Goal: Task Accomplishment & Management: Use online tool/utility

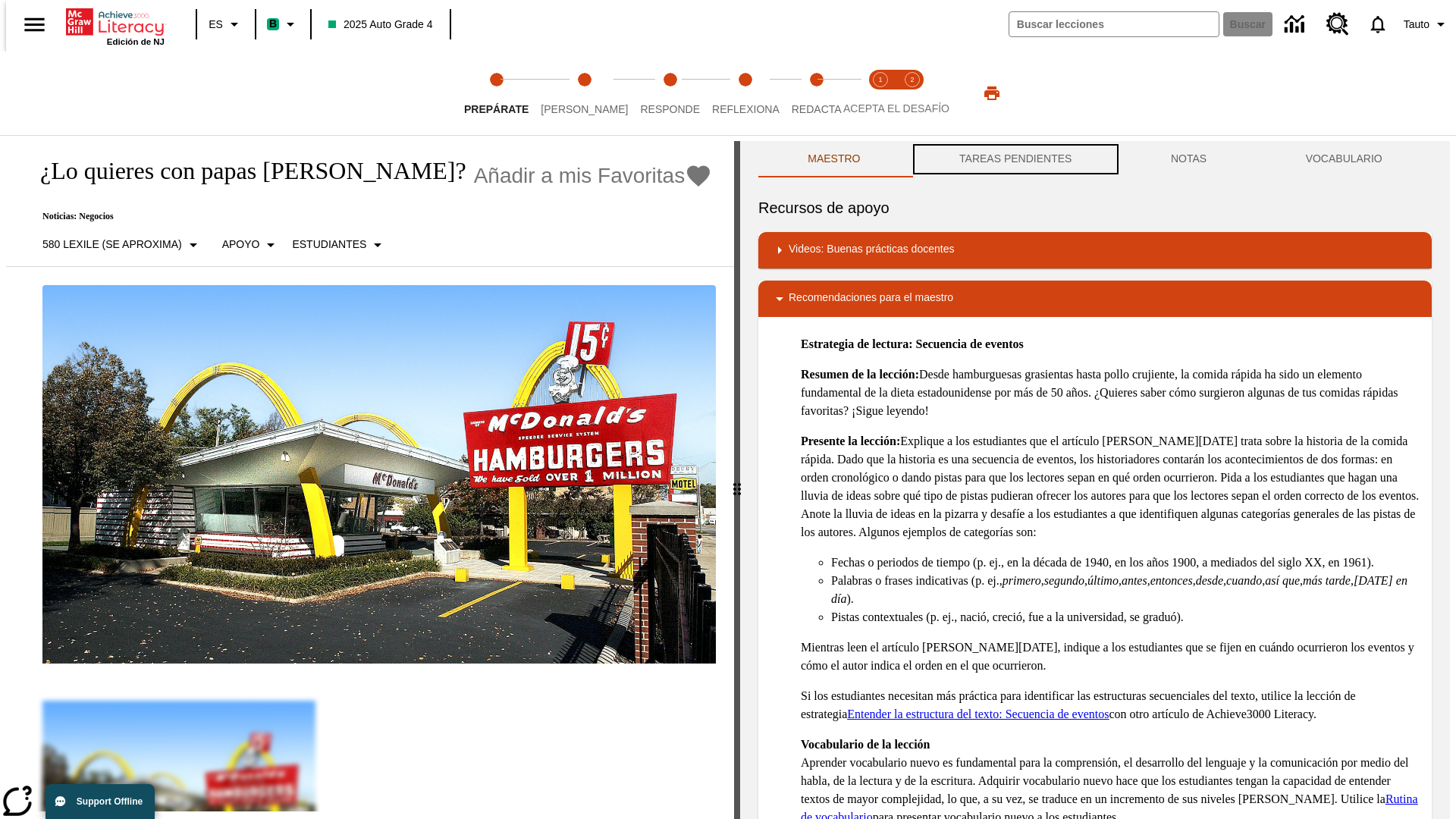
click at [1014, 159] on button "TAREAS PENDIENTES" at bounding box center [1015, 159] width 212 height 36
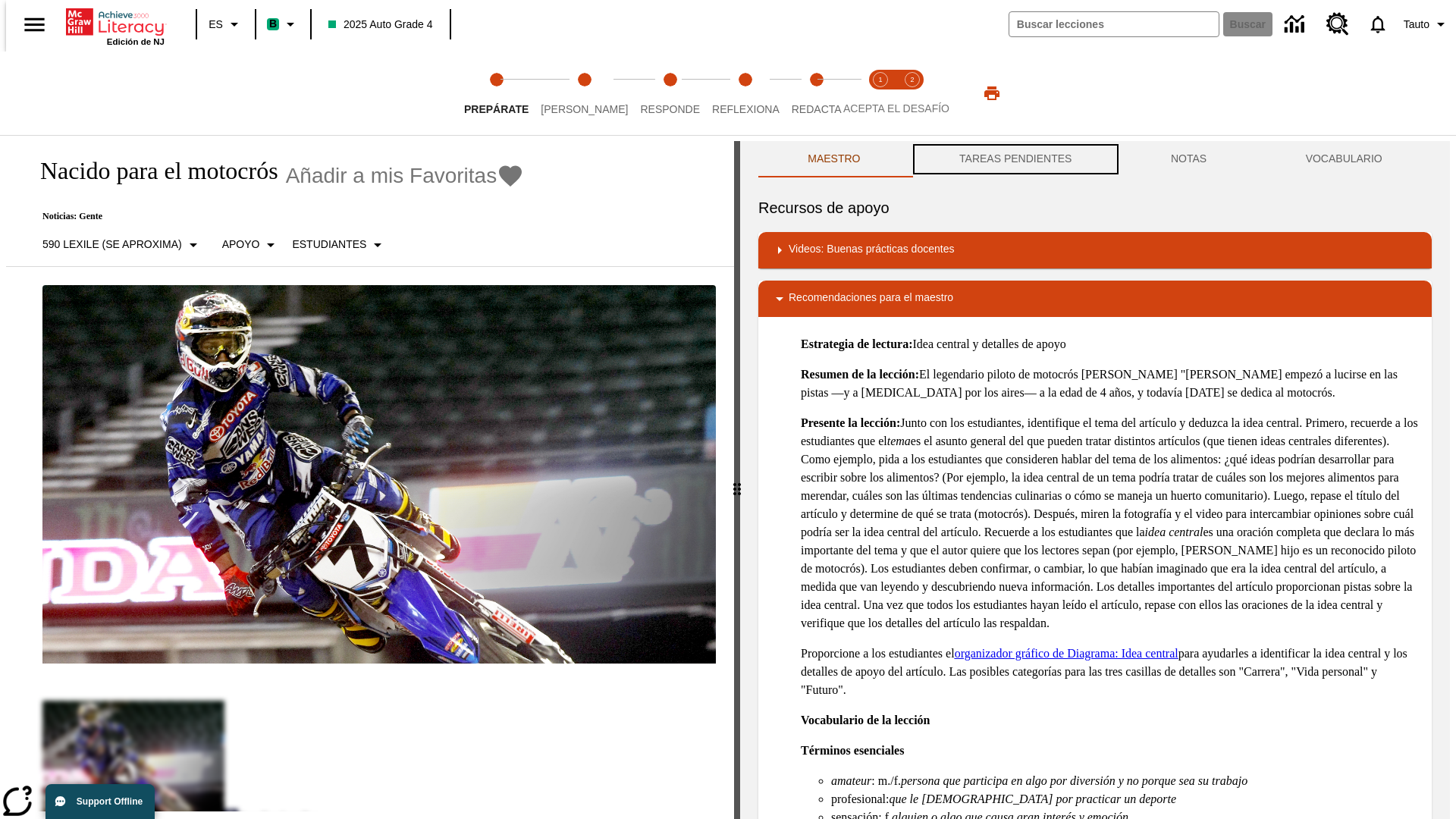
click at [1014, 159] on button "TAREAS PENDIENTES" at bounding box center [1015, 159] width 212 height 36
